Goal: Task Accomplishment & Management: Complete application form

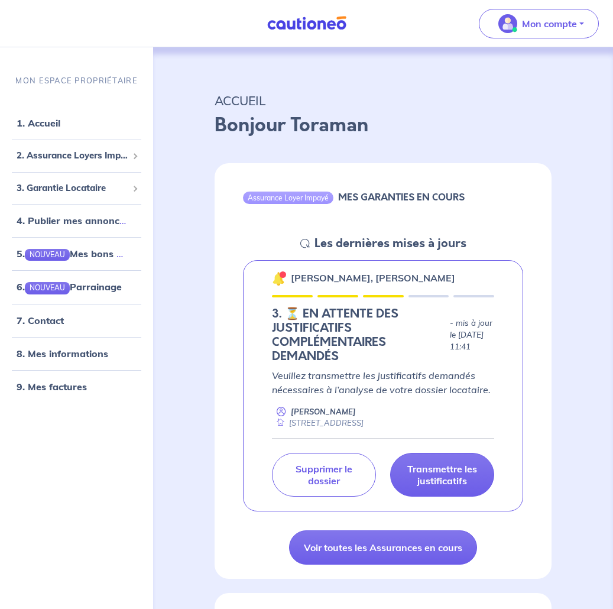
scroll to position [59, 0]
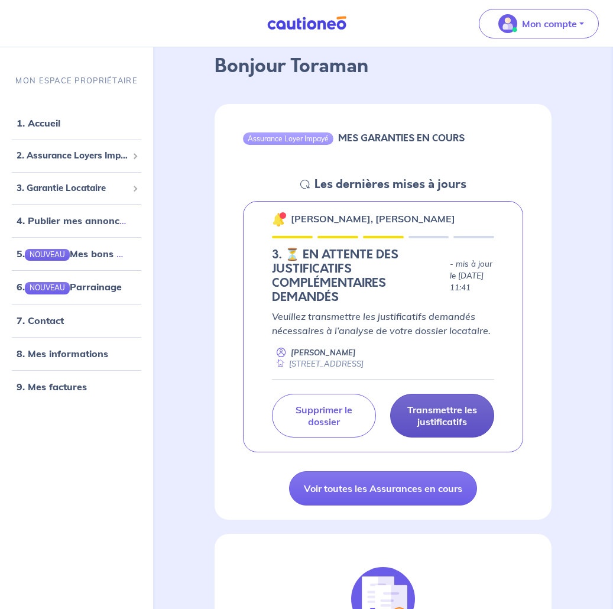
click at [445, 426] on p "Transmettre les justificatifs" at bounding box center [442, 416] width 75 height 24
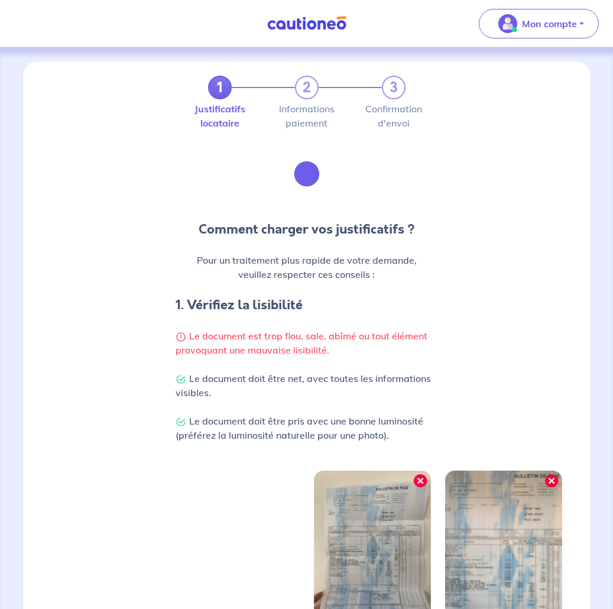
scroll to position [177, 0]
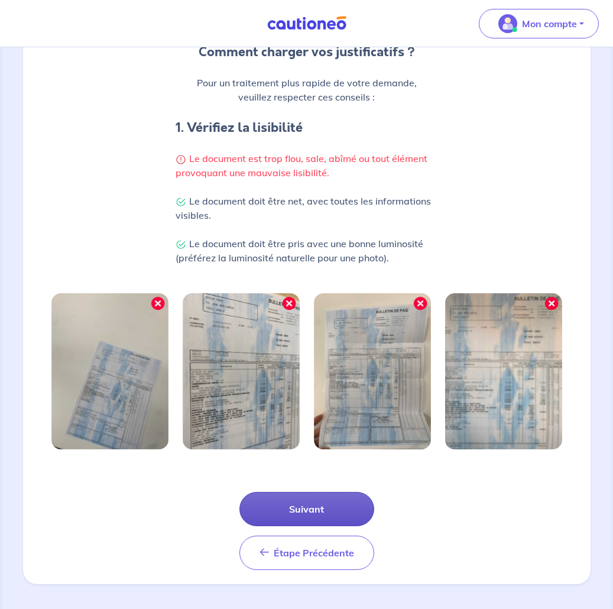
click at [330, 510] on button "Suivant" at bounding box center [307, 509] width 135 height 34
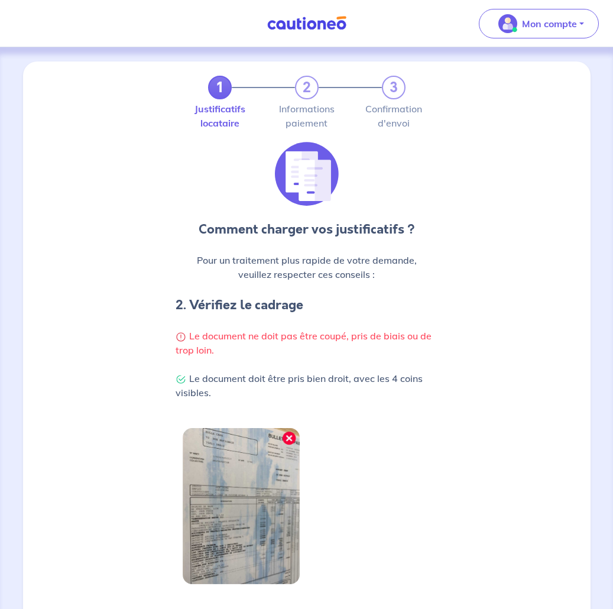
scroll to position [118, 0]
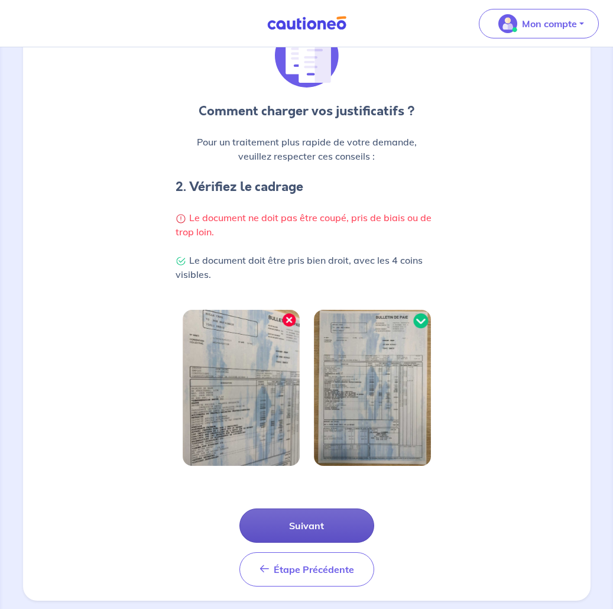
click at [305, 531] on button "Suivant" at bounding box center [307, 526] width 135 height 34
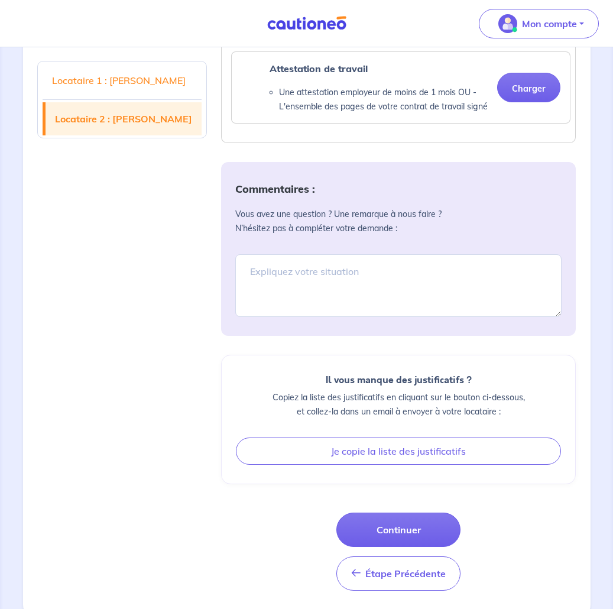
scroll to position [237, 0]
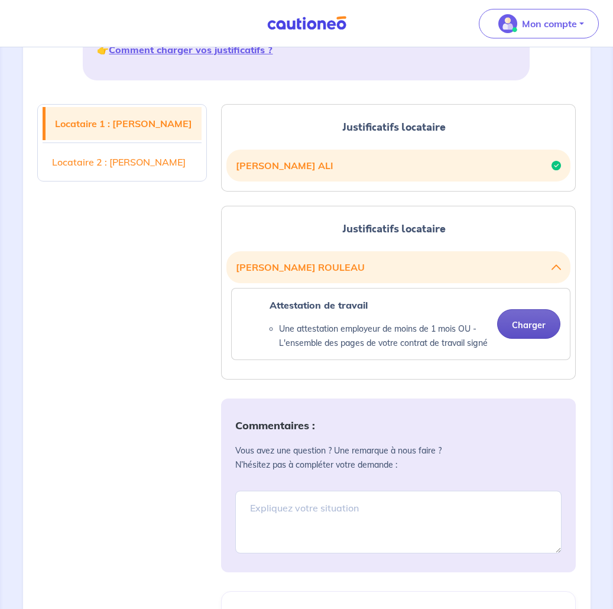
click at [529, 329] on button "Charger" at bounding box center [528, 324] width 63 height 30
click at [516, 326] on button "Charger" at bounding box center [528, 324] width 63 height 30
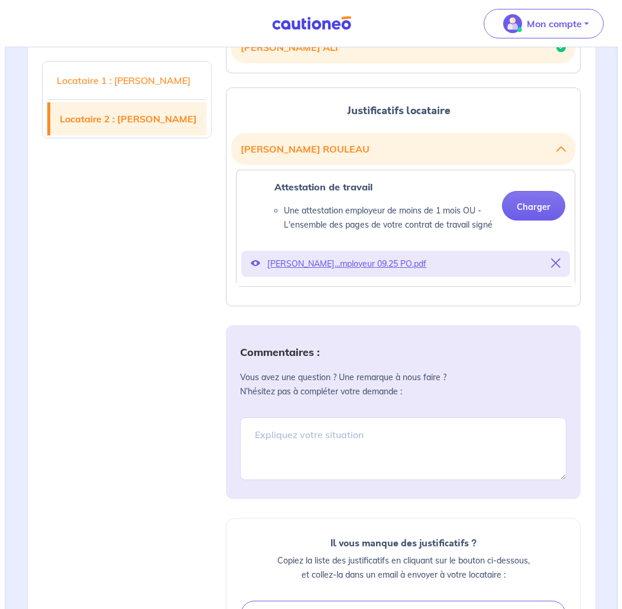
scroll to position [528, 0]
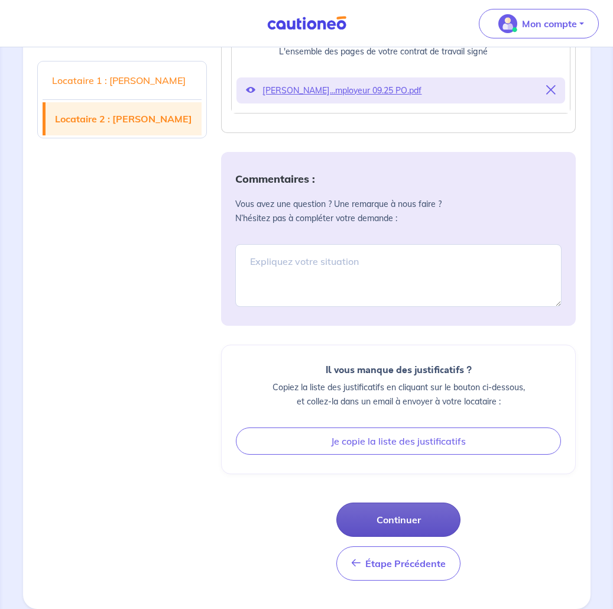
click at [416, 512] on button "Continuer" at bounding box center [399, 520] width 124 height 34
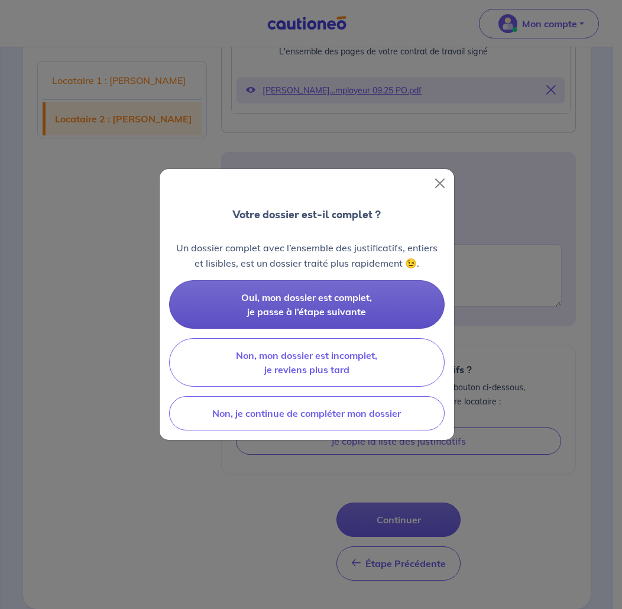
click at [321, 316] on span "Oui, mon dossier est complet, je passe à l’étape suivante" at bounding box center [306, 305] width 131 height 26
